Goal: Information Seeking & Learning: Learn about a topic

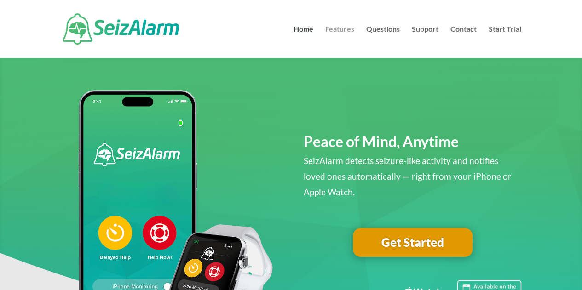
click at [344, 29] on link "Features" at bounding box center [339, 42] width 29 height 32
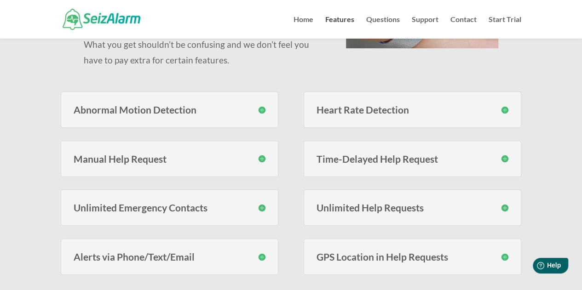
scroll to position [230, 0]
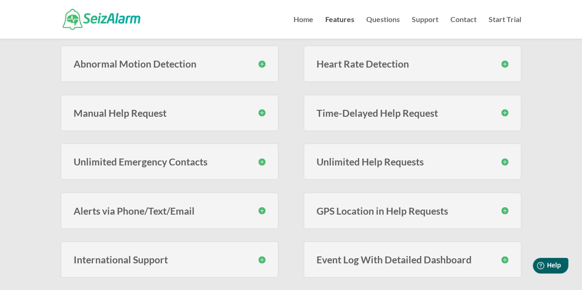
click at [263, 159] on h3 "Unlimited Emergency Contacts" at bounding box center [170, 162] width 192 height 10
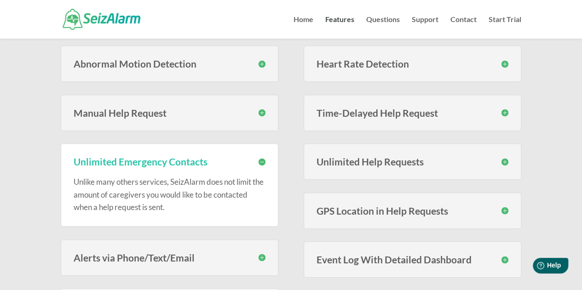
click at [263, 159] on h3 "Unlimited Emergency Contacts" at bounding box center [170, 162] width 192 height 10
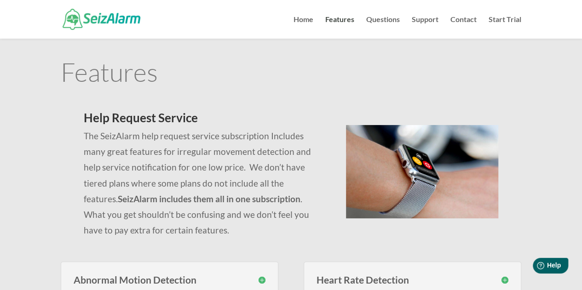
scroll to position [0, 0]
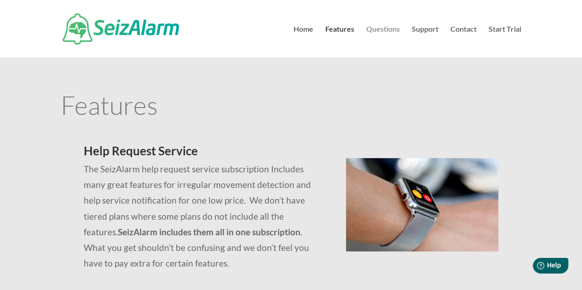
click at [386, 30] on link "Questions" at bounding box center [383, 42] width 34 height 32
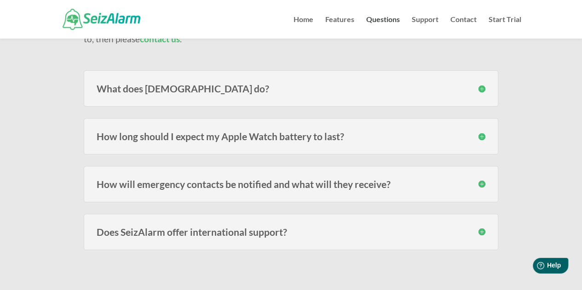
scroll to position [138, 0]
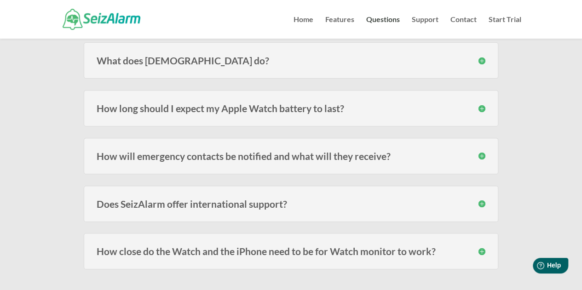
click at [356, 153] on h3 "How will emergency contacts be notified and what will they receive?" at bounding box center [291, 156] width 389 height 10
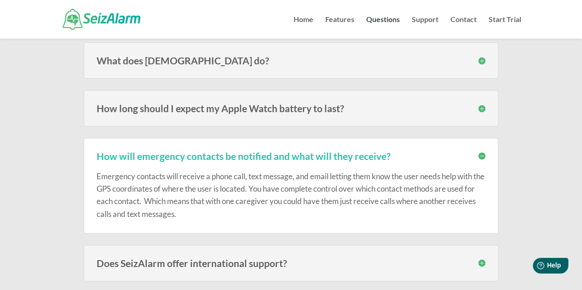
click at [356, 153] on h3 "How will emergency contacts be notified and what will they receive?" at bounding box center [291, 156] width 389 height 10
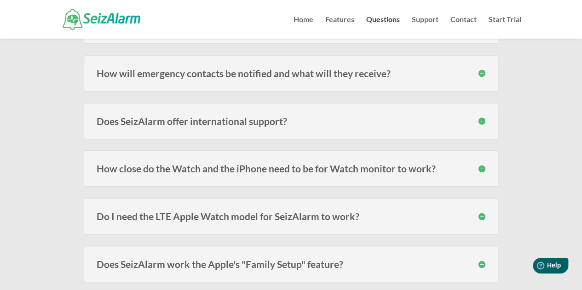
scroll to position [230, 0]
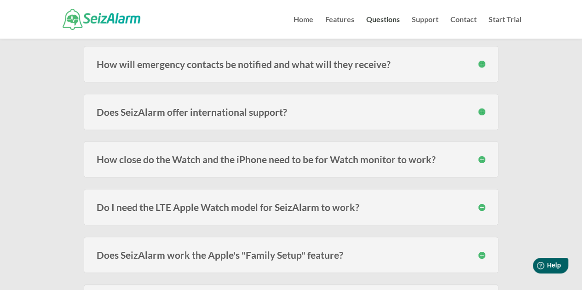
click at [335, 155] on h3 "How close do the Watch and the iPhone need to be for Watch monitor to work?" at bounding box center [291, 160] width 389 height 10
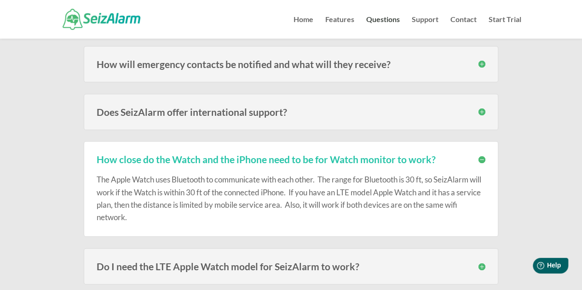
click at [335, 155] on h3 "How close do the Watch and the iPhone need to be for Watch monitor to work?" at bounding box center [291, 160] width 389 height 10
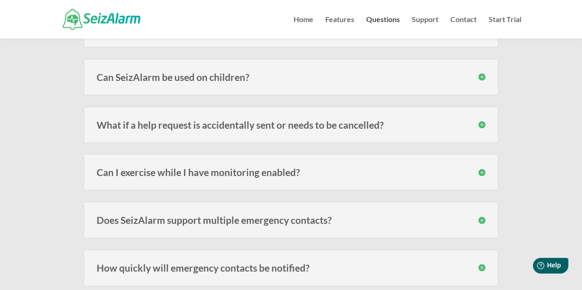
scroll to position [460, 0]
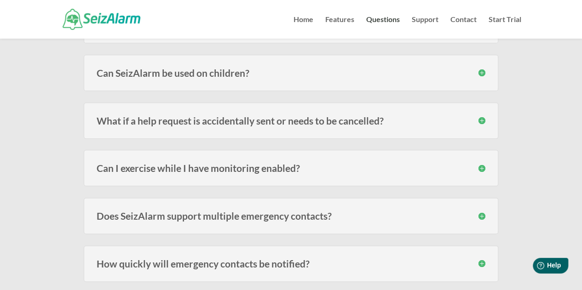
click at [359, 128] on div "What if a help request is accidentally sent or needs to be cancelled? Once a he…" at bounding box center [291, 121] width 414 height 36
click at [356, 116] on h3 "What if a help request is accidentally sent or needs to be cancelled?" at bounding box center [291, 121] width 389 height 10
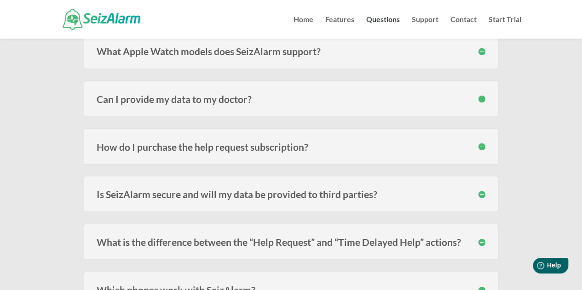
scroll to position [828, 0]
